Goal: Transaction & Acquisition: Purchase product/service

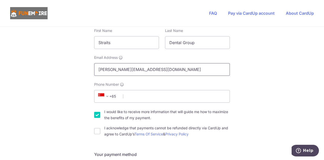
scroll to position [101, 0]
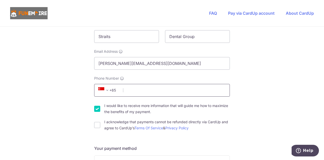
click at [138, 90] on input "Phone Number" at bounding box center [162, 90] width 136 height 13
type input "87999371"
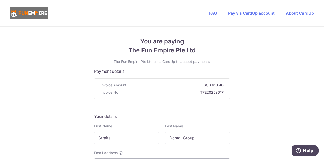
scroll to position [51, 0]
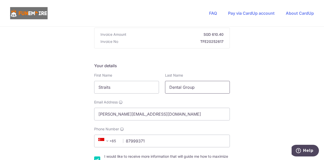
drag, startPoint x: 215, startPoint y: 90, endPoint x: 159, endPoint y: 89, distance: 55.3
click at [159, 89] on div "First Name Straits Last Name Dental Group" at bounding box center [162, 83] width 142 height 21
click at [124, 93] on input "Straits" at bounding box center [126, 87] width 65 height 13
drag, startPoint x: 203, startPoint y: 89, endPoint x: 151, endPoint y: 86, distance: 51.6
click at [151, 86] on div "First Name Straits Healthcare Last Name Dental Group" at bounding box center [162, 83] width 142 height 21
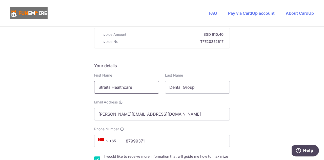
click at [151, 88] on input "Straits Healthcare" at bounding box center [126, 87] width 65 height 13
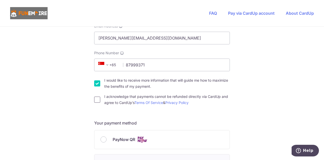
type input "Straits"
click at [97, 100] on input "I acknowledge that payments cannot be refunded directly via CardUp and agree to…" at bounding box center [97, 100] width 6 height 6
checkbox input "true"
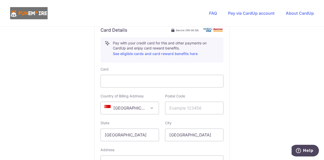
scroll to position [304, 0]
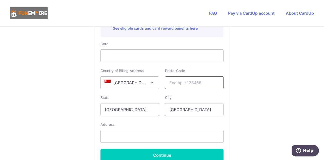
click at [190, 81] on input "text" at bounding box center [194, 82] width 59 height 13
type input "238869"
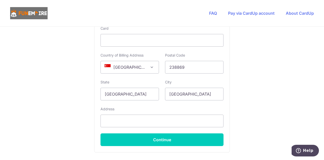
scroll to position [329, 0]
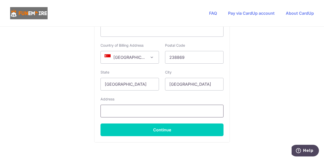
click at [128, 111] on input "text" at bounding box center [162, 111] width 123 height 13
paste input "location [GEOGRAPHIC_DATA] [STREET_ADDRESS]"
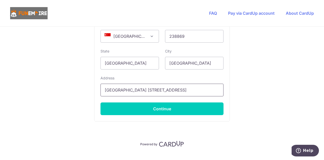
scroll to position [361, 0]
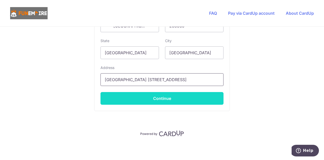
type input "[GEOGRAPHIC_DATA] [STREET_ADDRESS]"
click at [179, 101] on button "Continue" at bounding box center [162, 98] width 123 height 13
type input "**** 2905"
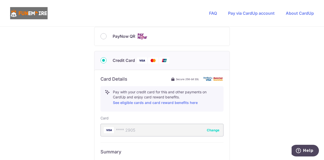
scroll to position [224, 0]
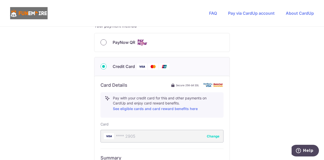
click at [101, 42] on input "PayNow QR" at bounding box center [104, 42] width 6 height 6
radio input "true"
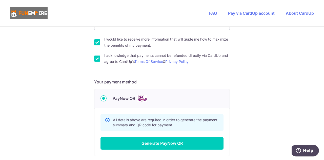
scroll to position [177, 0]
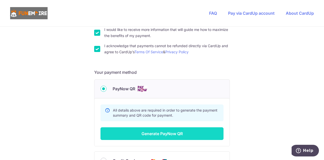
click at [165, 135] on button "Generate PayNow QR" at bounding box center [162, 133] width 123 height 13
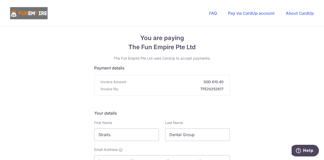
scroll to position [0, 0]
